Goal: Check status

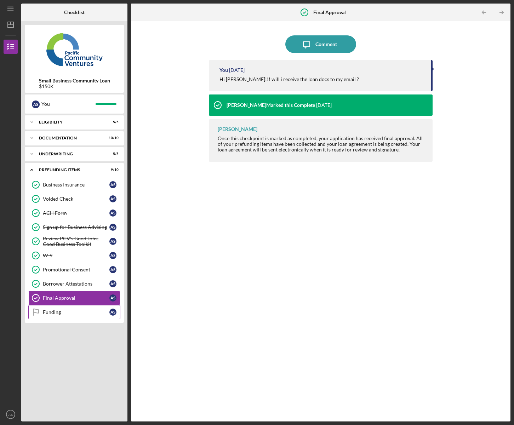
click at [59, 309] on link "Funding Funding A S" at bounding box center [74, 312] width 92 height 14
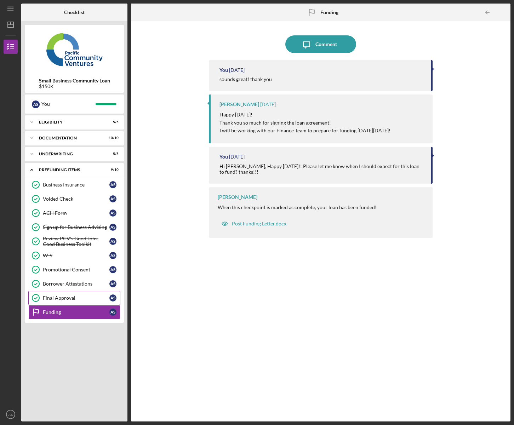
click at [60, 299] on div "Final Approval" at bounding box center [76, 298] width 67 height 6
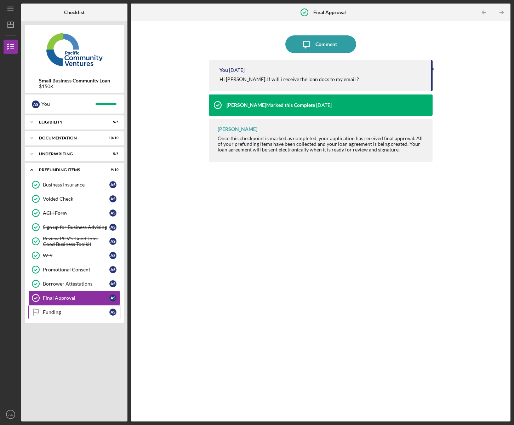
click at [68, 318] on link "Funding Funding A S" at bounding box center [74, 312] width 92 height 14
